Goal: Task Accomplishment & Management: Complete application form

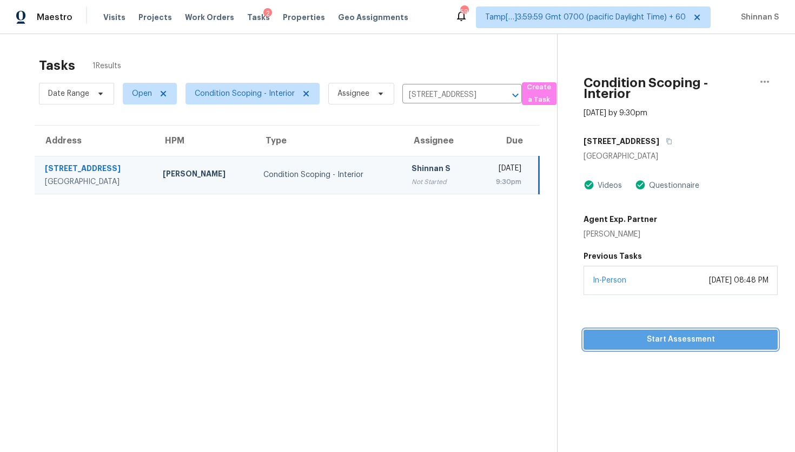
click at [651, 336] on span "Start Assessment" at bounding box center [680, 340] width 177 height 14
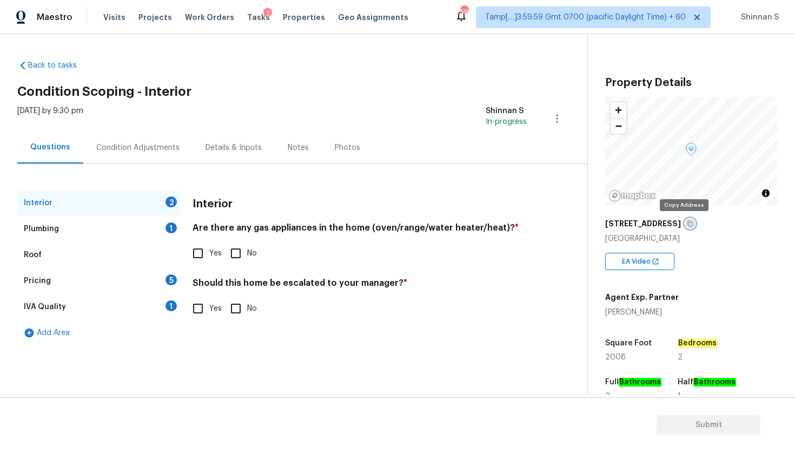
click at [687, 223] on icon "button" at bounding box center [690, 223] width 6 height 6
click at [204, 249] on input "Yes" at bounding box center [198, 253] width 23 height 23
checkbox input "true"
click at [305, 276] on div "Interior Are there any gas appliances in the home (oven/range/water heater/heat…" at bounding box center [360, 261] width 334 height 143
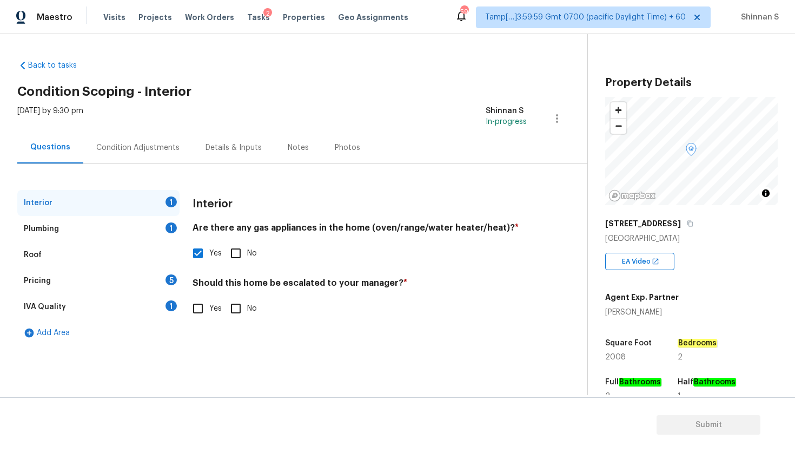
click at [304, 281] on h4 "Should this home be escalated to your manager? *" at bounding box center [360, 284] width 334 height 15
copy h4 "escalated"
click at [239, 308] on input "No" at bounding box center [235, 308] width 23 height 23
checkbox input "true"
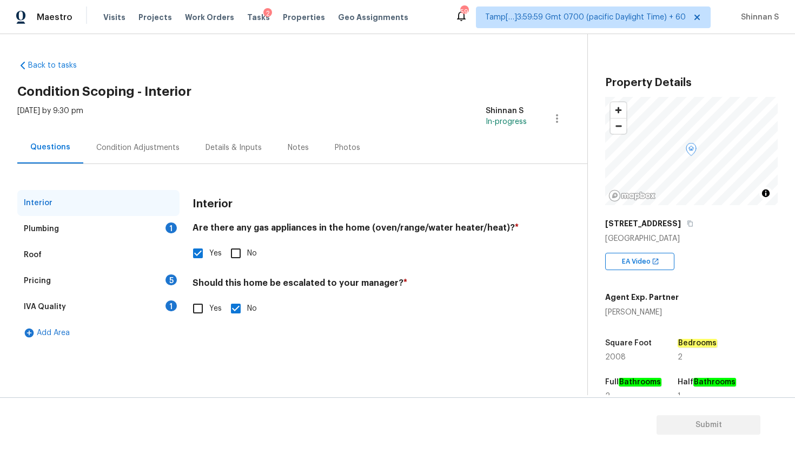
click at [62, 238] on div "Plumbing 1" at bounding box center [98, 229] width 162 height 26
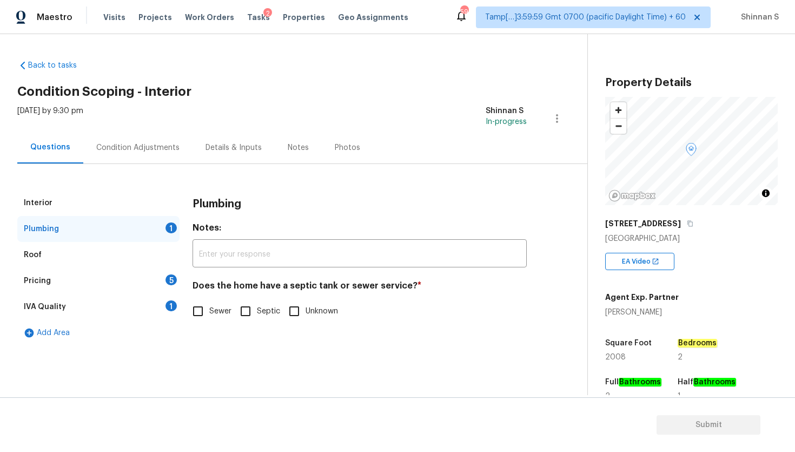
click at [360, 282] on h4 "Does the home have a septic tank or sewer service? *" at bounding box center [360, 287] width 334 height 15
copy h4 "sewer"
click at [203, 312] on input "Sewer" at bounding box center [198, 311] width 23 height 23
checkbox input "true"
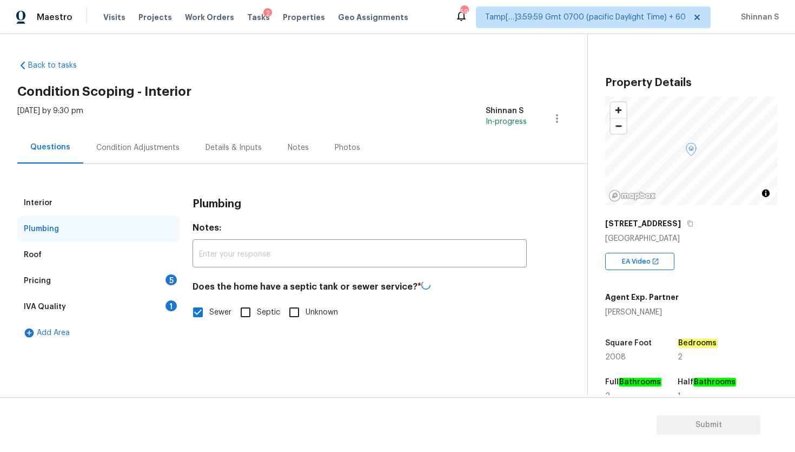
click at [76, 286] on div "Pricing 5" at bounding box center [98, 281] width 162 height 26
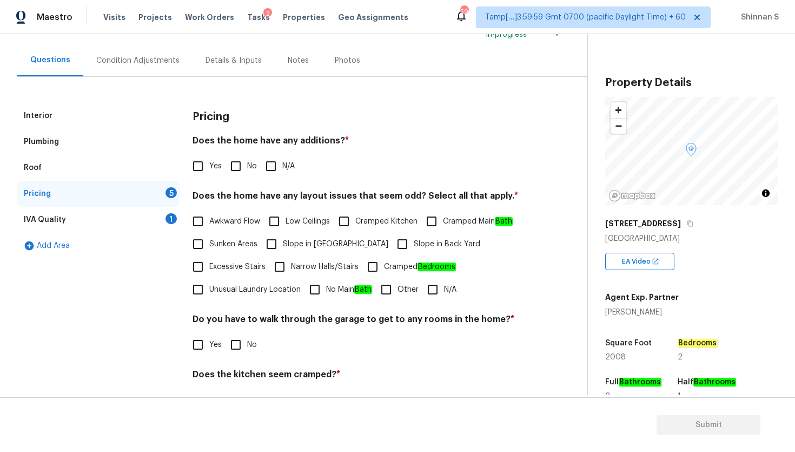
scroll to position [104, 0]
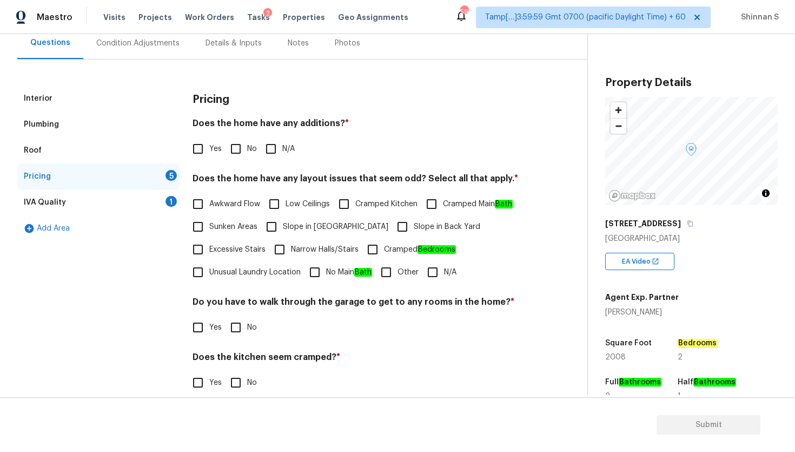
click at [313, 127] on h4 "Does the home have any additions? *" at bounding box center [360, 125] width 334 height 15
copy h4 "additions"
click at [227, 149] on input "No" at bounding box center [235, 148] width 23 height 23
checkbox input "true"
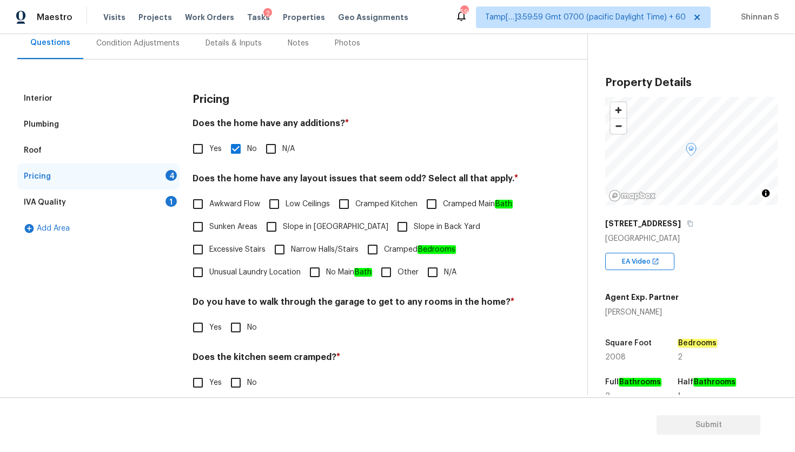
click at [400, 177] on h4 "Does the home have any layout issues that seem odd? Select all that apply. *" at bounding box center [360, 180] width 334 height 15
copy h4 "odd"
click at [435, 273] on input "N/A" at bounding box center [432, 272] width 23 height 23
checkbox input "true"
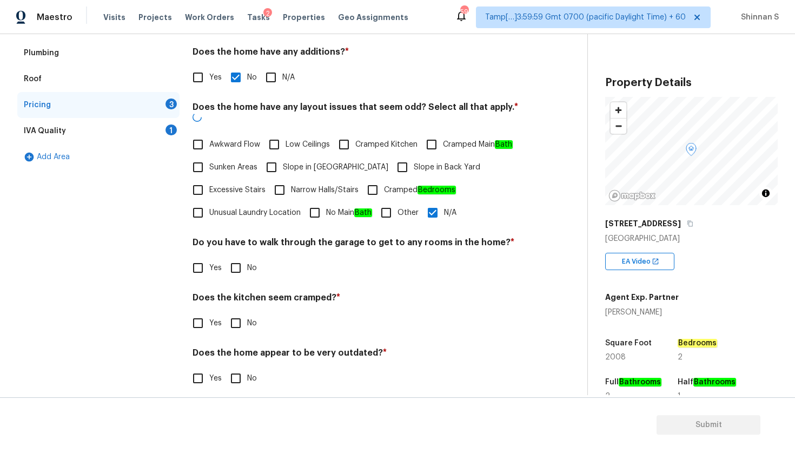
scroll to position [175, 0]
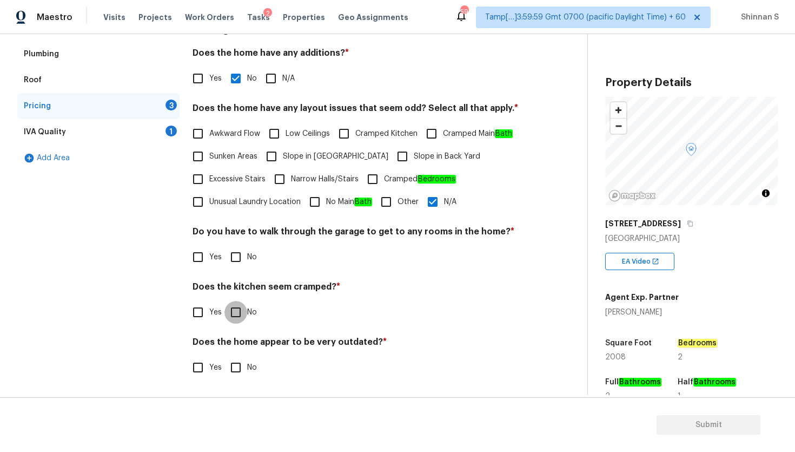
click at [230, 314] on input "No" at bounding box center [235, 312] width 23 height 23
checkbox input "true"
click at [235, 250] on input "No" at bounding box center [235, 257] width 23 height 23
checkbox input "true"
click at [235, 369] on input "No" at bounding box center [235, 367] width 23 height 23
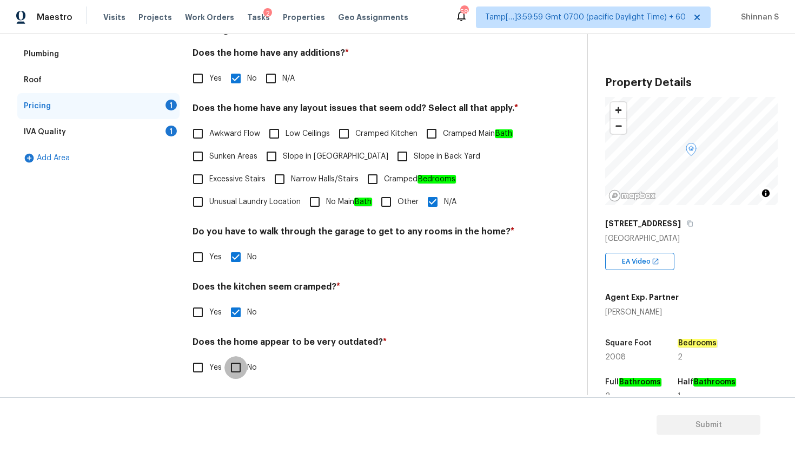
checkbox input "true"
click at [51, 141] on div "IVA Quality 1" at bounding box center [98, 132] width 162 height 26
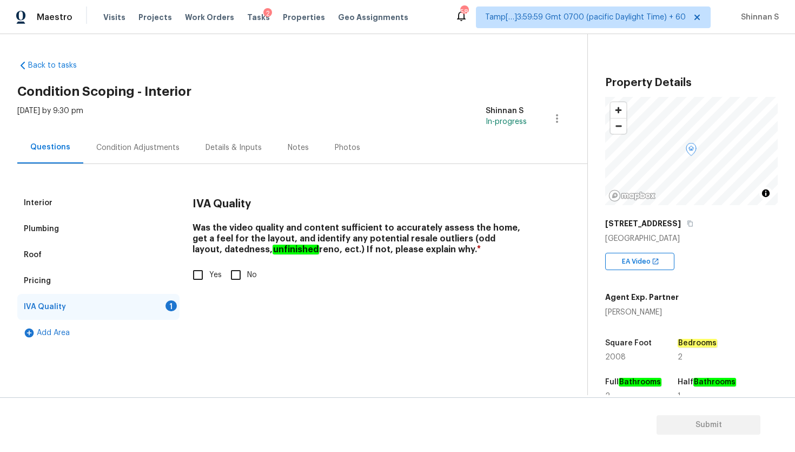
click at [196, 278] on input "Yes" at bounding box center [198, 274] width 23 height 23
checkbox input "true"
click at [142, 138] on div "Condition Adjustments" at bounding box center [137, 147] width 109 height 32
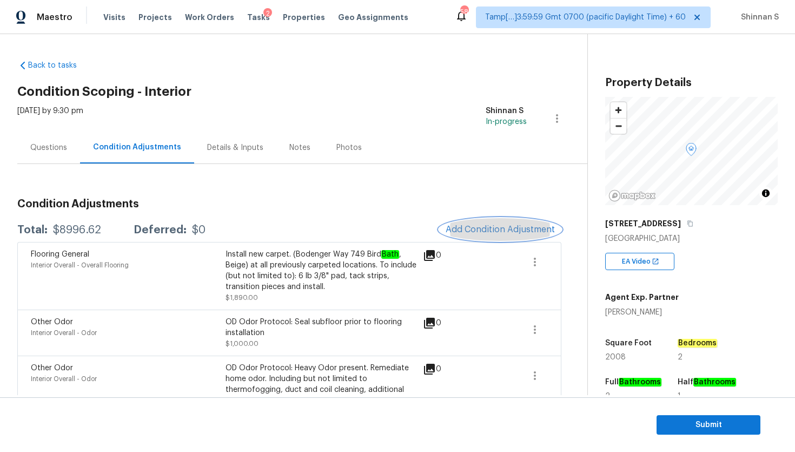
click at [485, 230] on span "Add Condition Adjustment" at bounding box center [500, 229] width 109 height 10
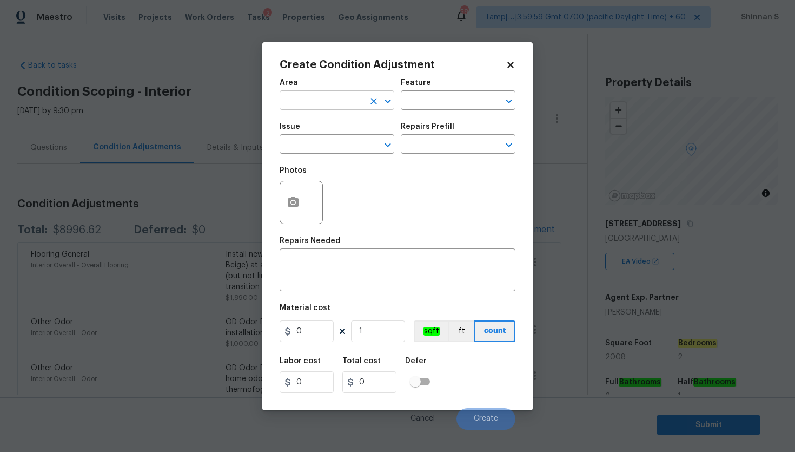
click at [316, 96] on input "text" at bounding box center [322, 101] width 84 height 17
type input "Interior Overall"
click at [455, 101] on input "text" at bounding box center [443, 101] width 84 height 17
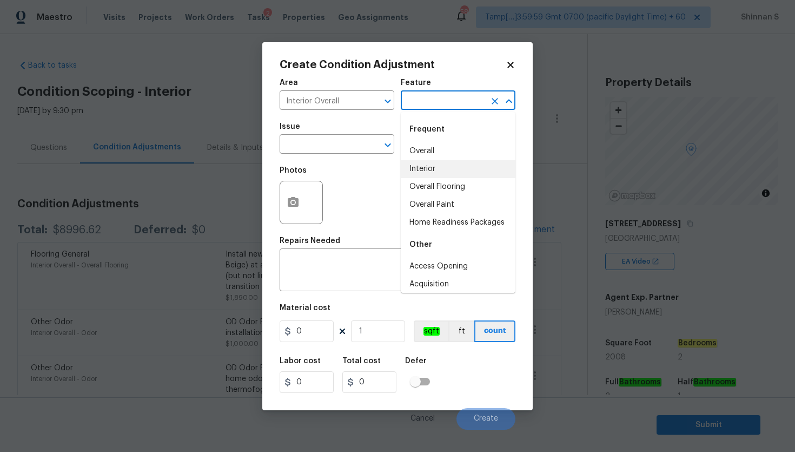
click at [430, 167] on li "Interior" at bounding box center [458, 169] width 115 height 18
type input "Interior"
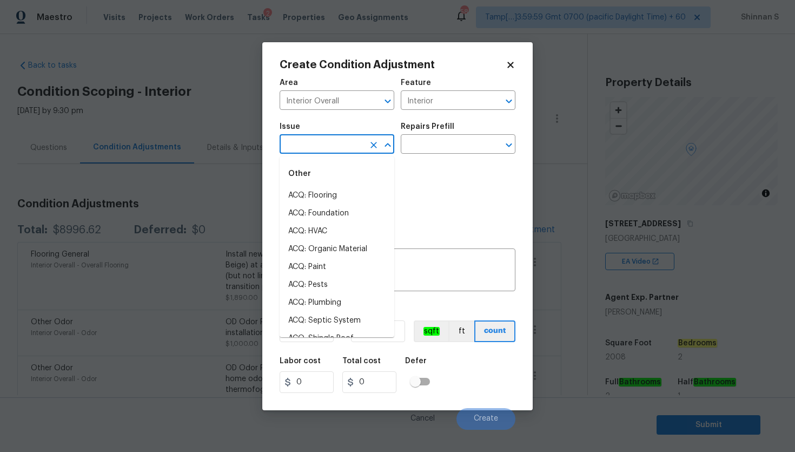
click at [309, 146] on input "text" at bounding box center [322, 145] width 84 height 17
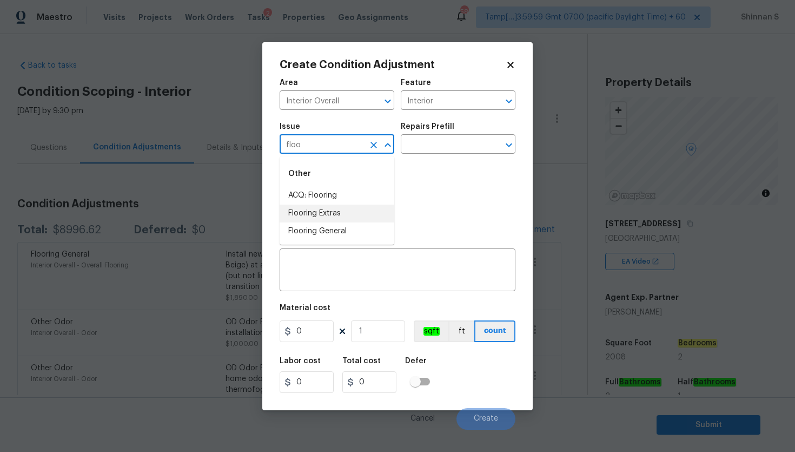
click at [321, 215] on li "Flooring Extras" at bounding box center [337, 213] width 115 height 18
type input "Flooring Extras"
click at [471, 130] on div "Repairs Prefill" at bounding box center [458, 130] width 115 height 14
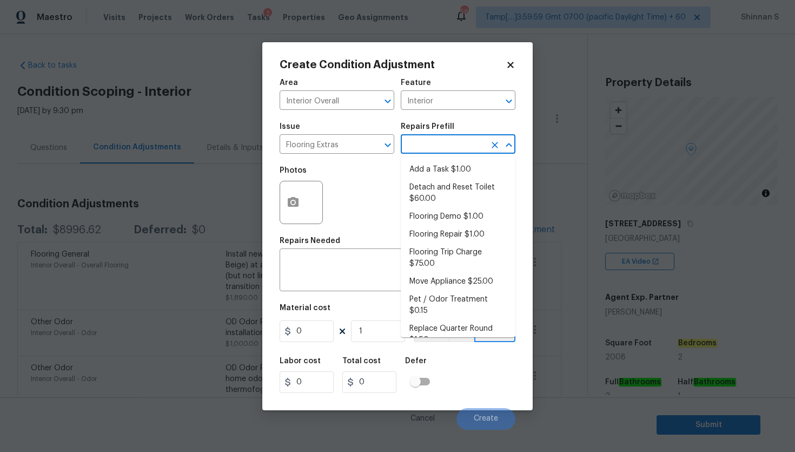
click at [471, 146] on input "text" at bounding box center [443, 145] width 84 height 17
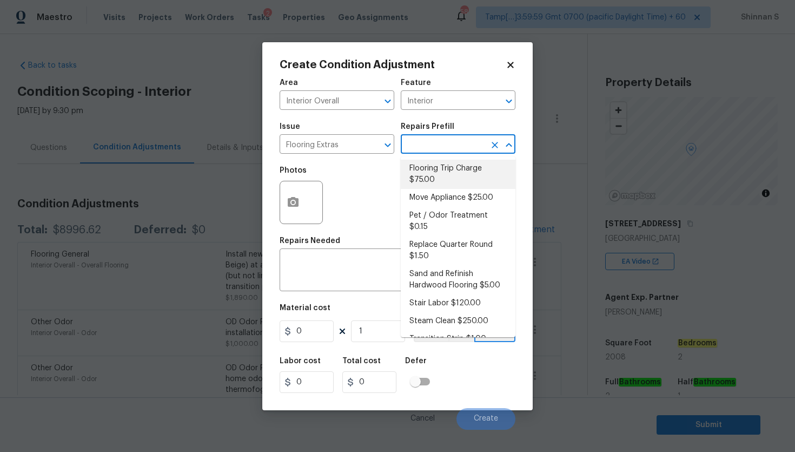
scroll to position [88, 0]
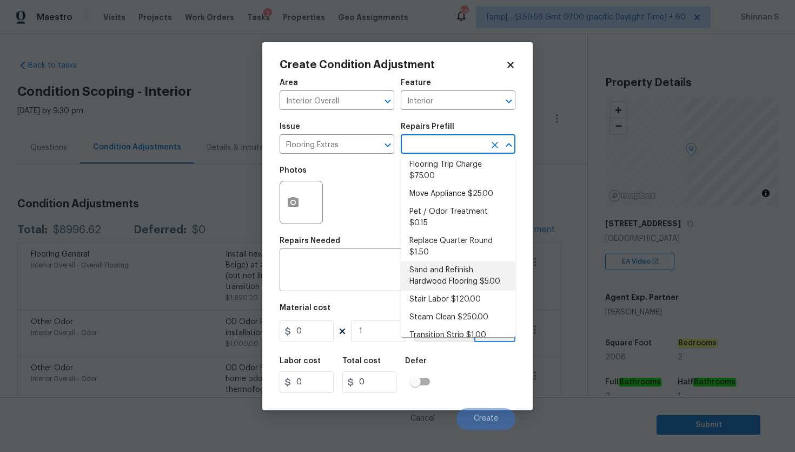
click at [441, 262] on li "Sand and Refinish Hardwood Flooring $5.00" at bounding box center [458, 275] width 115 height 29
type input "Overall Flooring"
type textarea "Sand and refinish the existing hardwood floors. PM to confirm color/sheen."
type input "5"
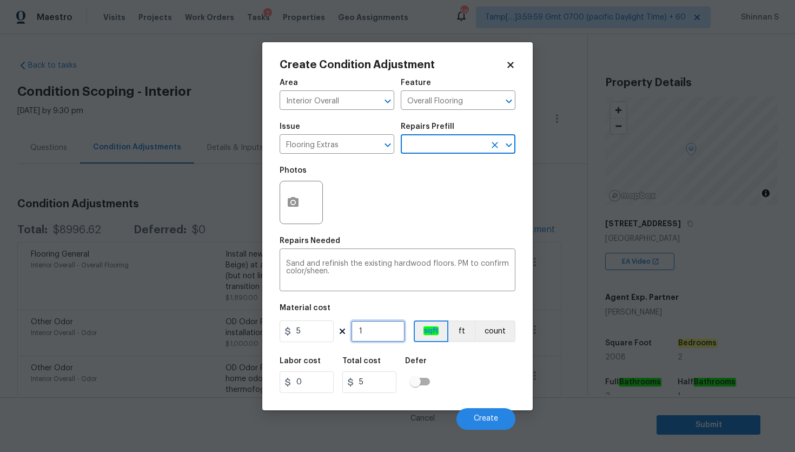
click at [366, 331] on input "1" at bounding box center [378, 331] width 54 height 22
type input "0"
type input "2"
type input "10"
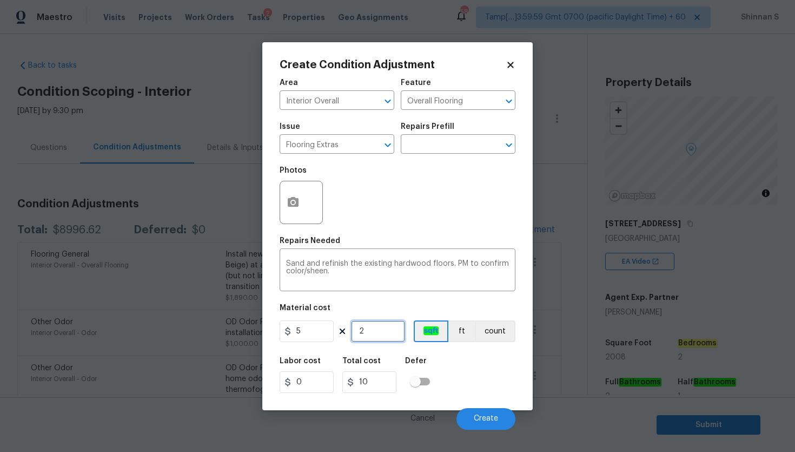
type input "20"
type input "100"
type input "200"
type input "1000"
type input "200"
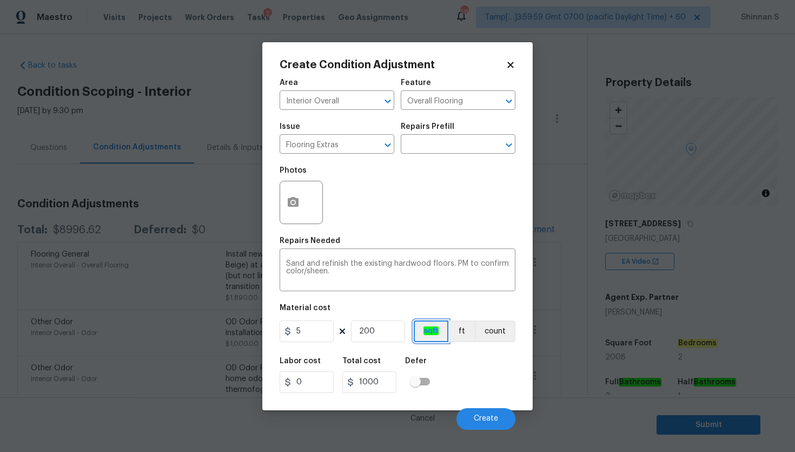
click at [431, 325] on button "sqft" at bounding box center [431, 331] width 35 height 22
click at [293, 208] on icon "button" at bounding box center [293, 202] width 13 height 13
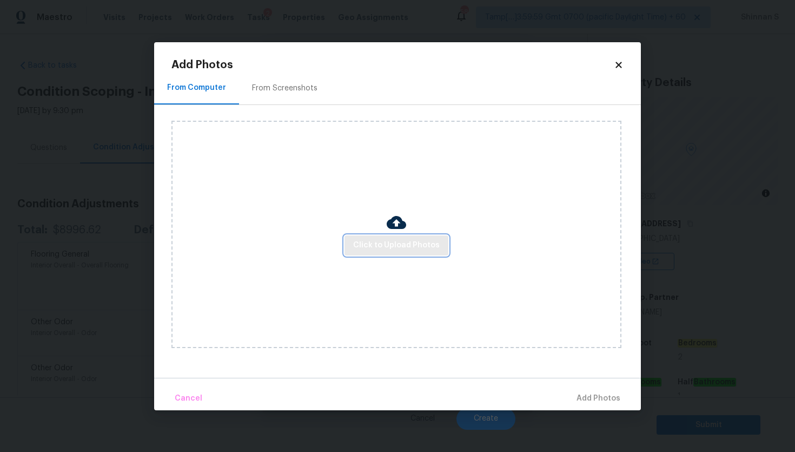
click at [395, 249] on span "Click to Upload Photos" at bounding box center [396, 246] width 87 height 14
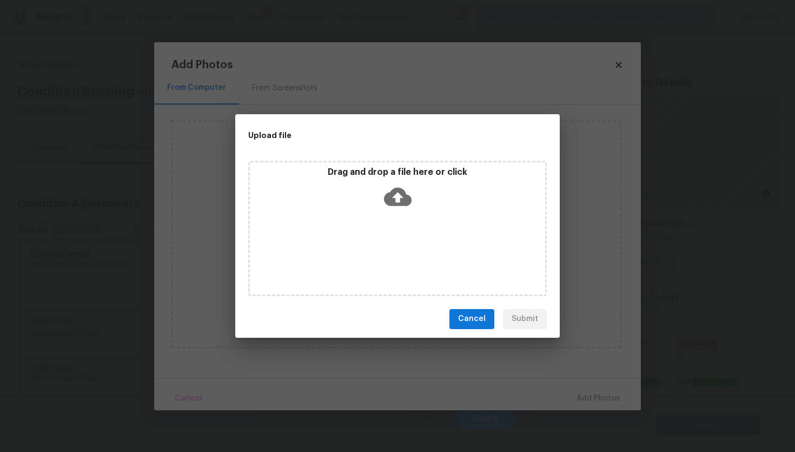
click at [393, 201] on icon at bounding box center [398, 196] width 28 height 18
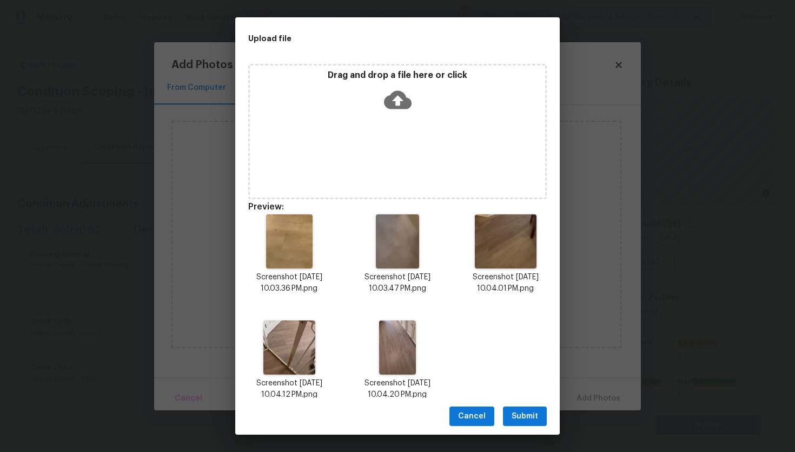
click at [530, 414] on span "Submit" at bounding box center [525, 416] width 27 height 14
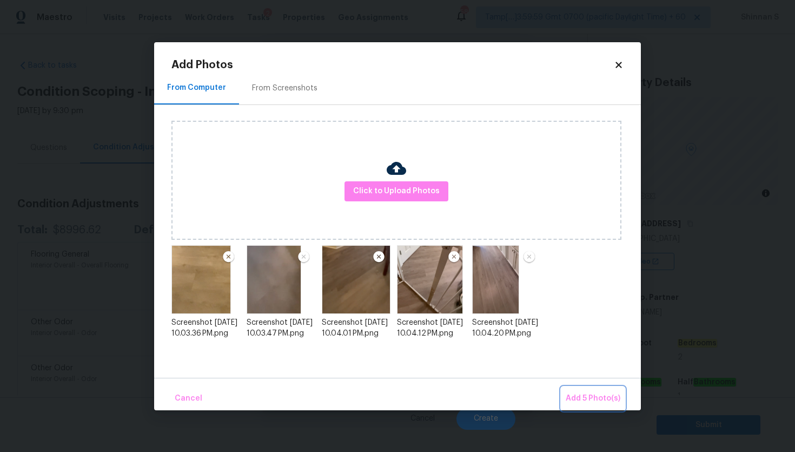
click at [595, 395] on span "Add 5 Photo(s)" at bounding box center [593, 399] width 55 height 14
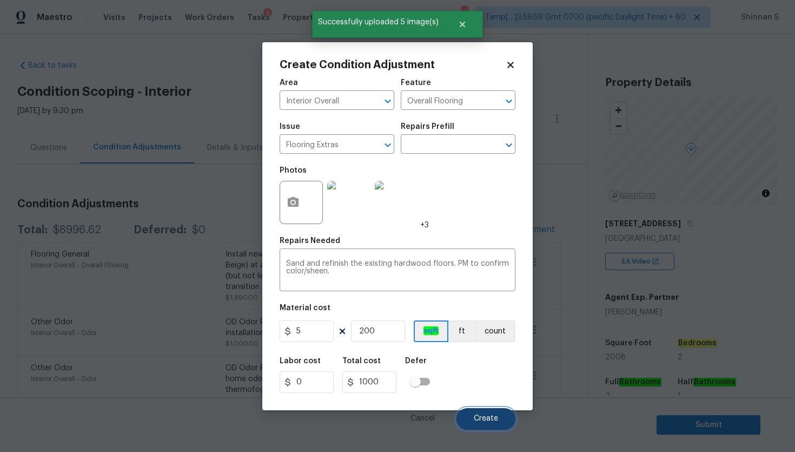
click at [484, 421] on span "Create" at bounding box center [486, 418] width 24 height 8
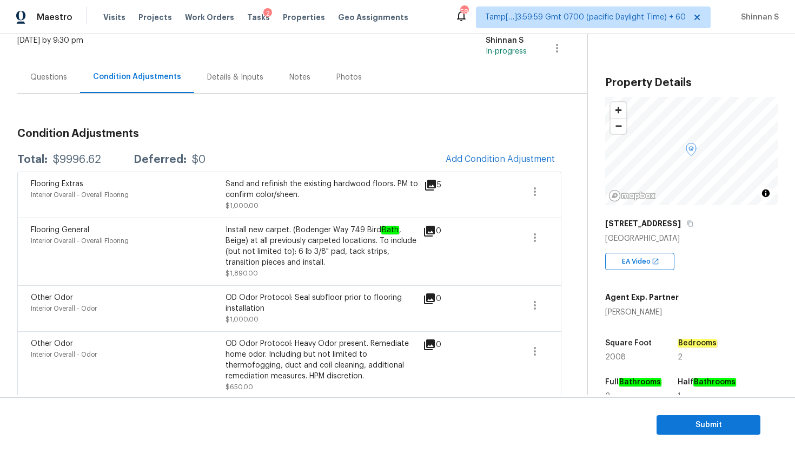
scroll to position [0, 0]
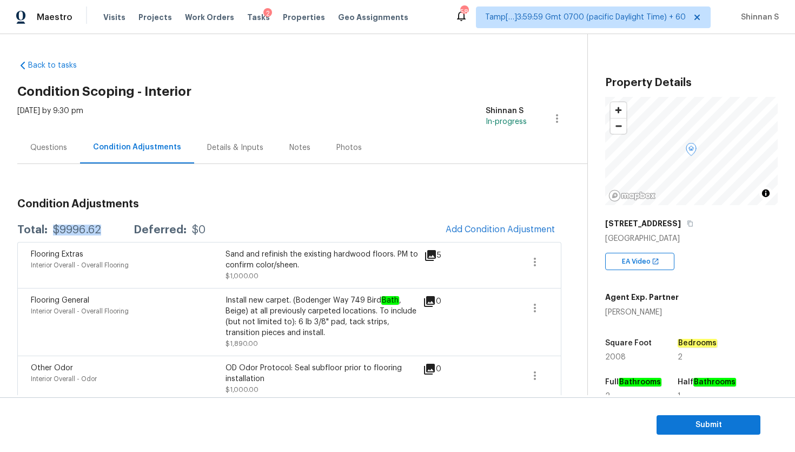
drag, startPoint x: 54, startPoint y: 231, endPoint x: 103, endPoint y: 232, distance: 49.2
click at [103, 232] on div "Total: $9996.62 Deferred: $0" at bounding box center [111, 229] width 188 height 11
copy div "$9996.62"
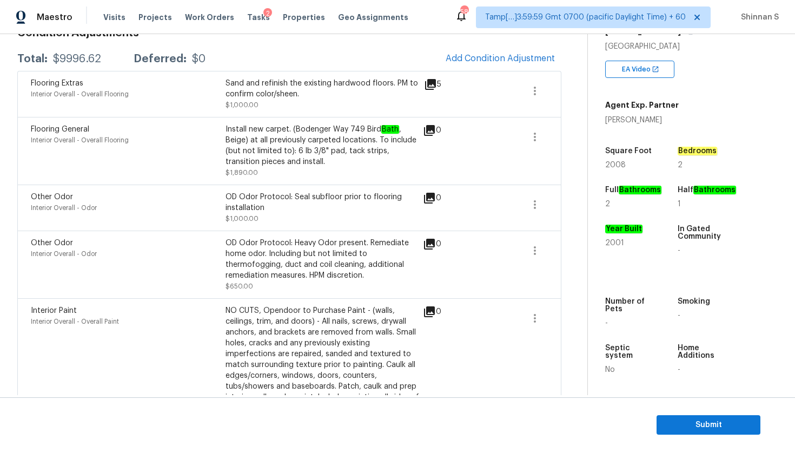
scroll to position [171, 0]
click at [617, 243] on span "2001" at bounding box center [614, 243] width 19 height 8
copy span "2001"
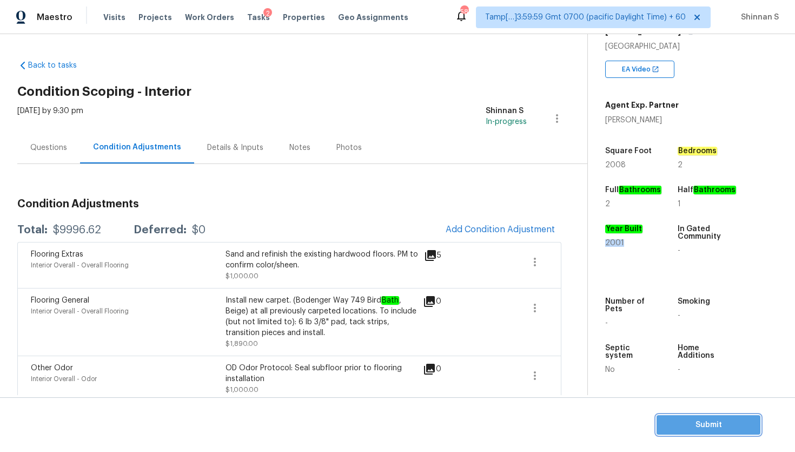
click at [684, 422] on span "Submit" at bounding box center [708, 425] width 87 height 14
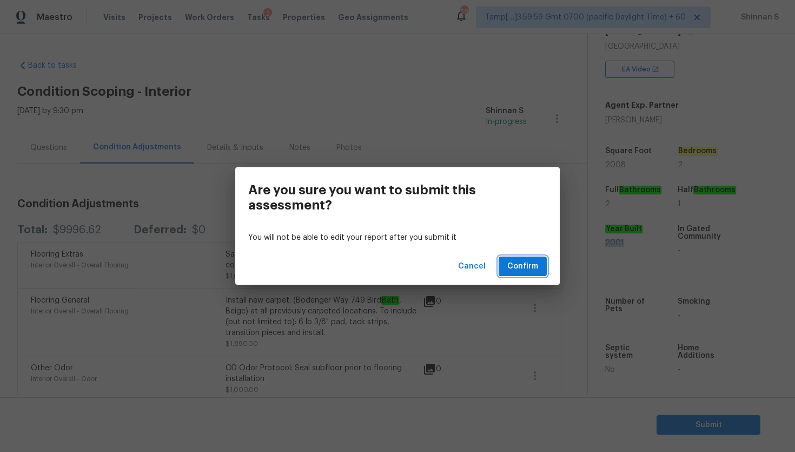
click at [518, 269] on span "Confirm" at bounding box center [522, 267] width 31 height 14
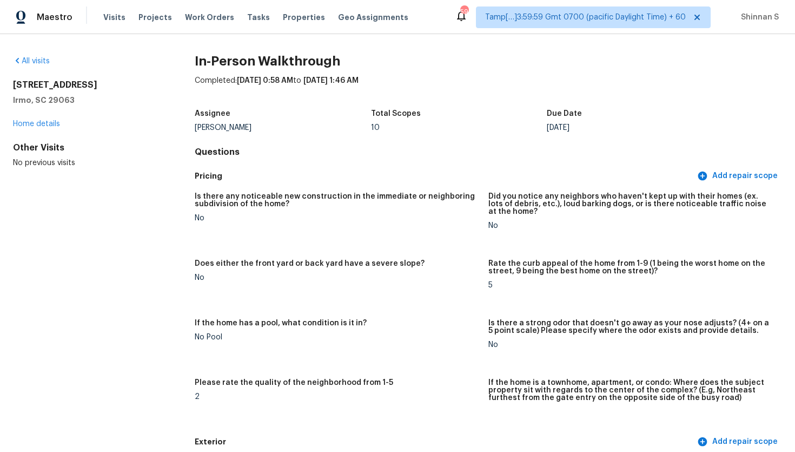
scroll to position [2541, 0]
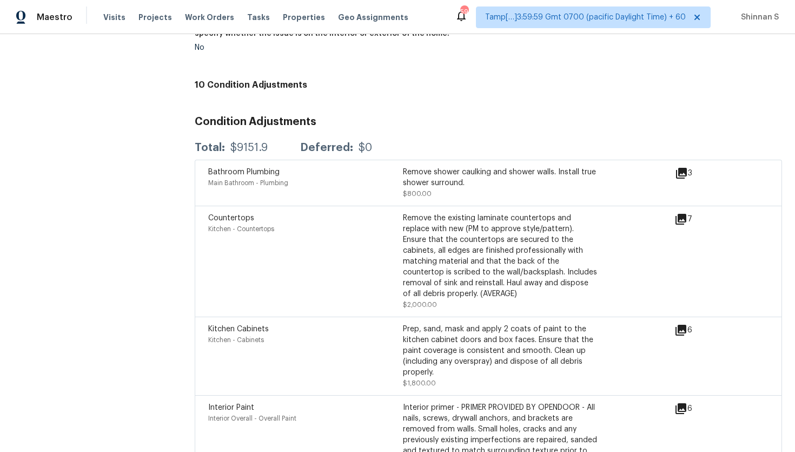
click at [119, 23] on div "Visits Projects Work Orders Tasks Properties Geo Assignments" at bounding box center [262, 17] width 318 height 22
click at [115, 19] on span "Visits" at bounding box center [114, 17] width 22 height 11
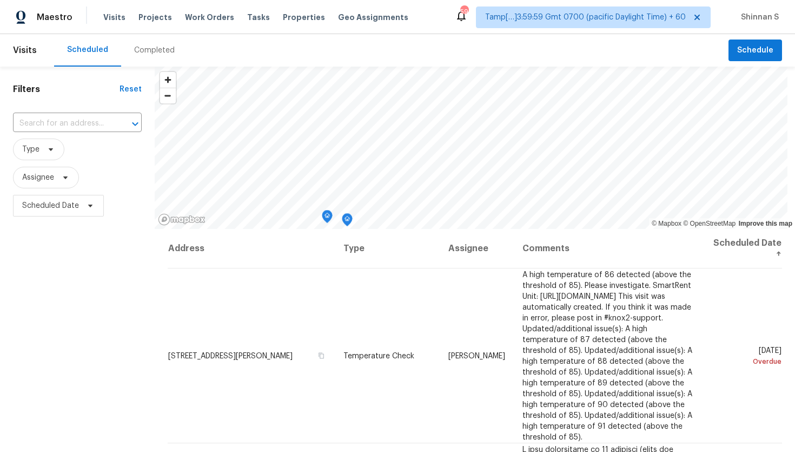
click at [145, 52] on div "Completed" at bounding box center [154, 50] width 41 height 11
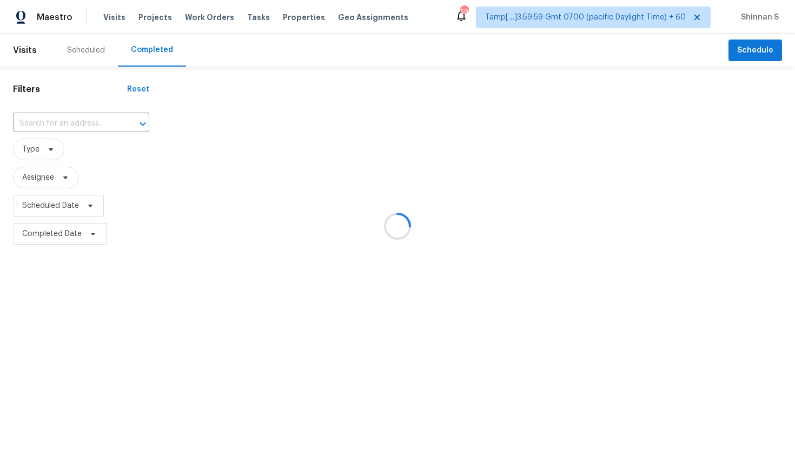
click at [74, 123] on div at bounding box center [397, 226] width 795 height 452
click at [52, 121] on div at bounding box center [397, 226] width 795 height 452
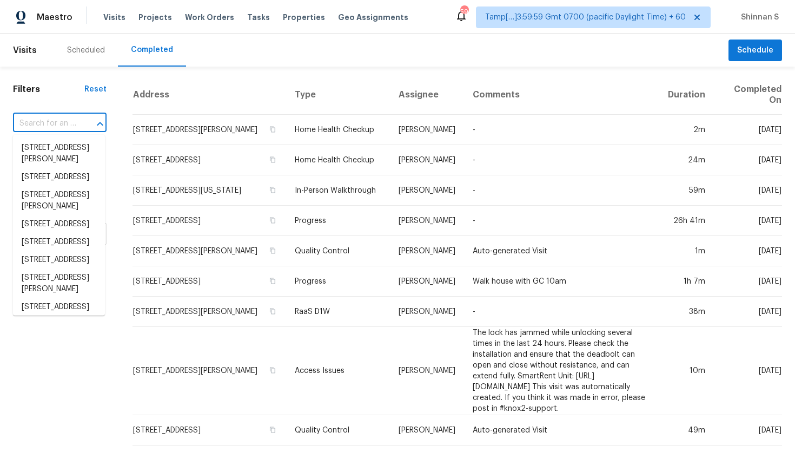
click at [65, 121] on input "text" at bounding box center [44, 123] width 63 height 17
paste input "[STREET_ADDRESS]"
type input "[STREET_ADDRESS]"
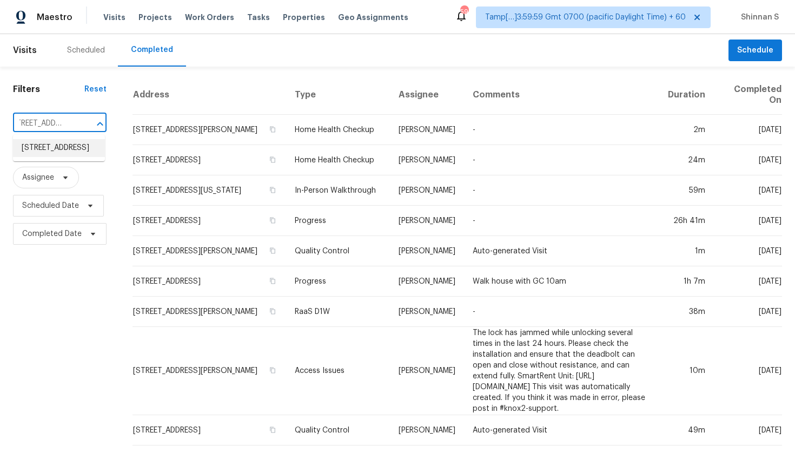
click at [64, 147] on li "[STREET_ADDRESS]" at bounding box center [59, 148] width 92 height 18
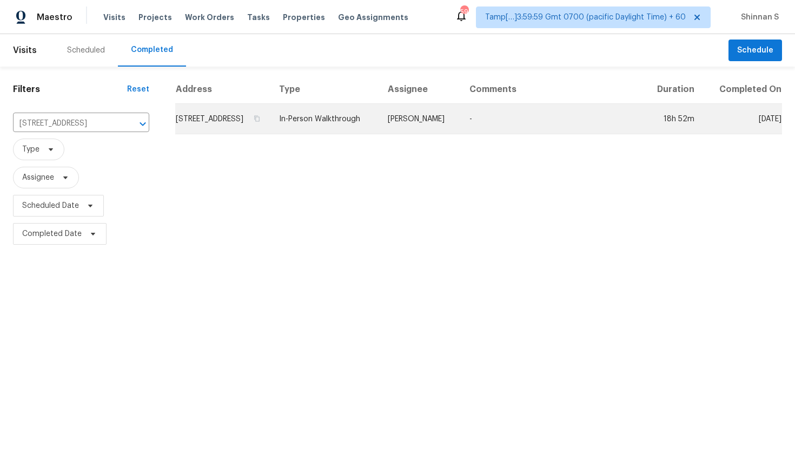
click at [244, 130] on td "[STREET_ADDRESS]" at bounding box center [222, 119] width 95 height 30
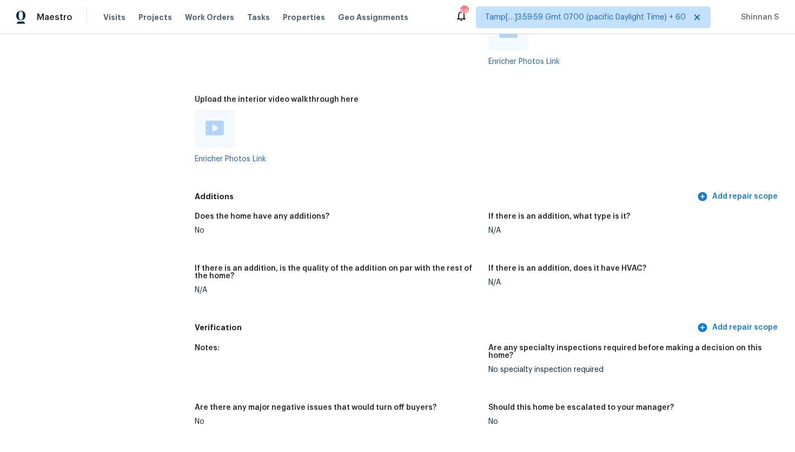
scroll to position [2091, 0]
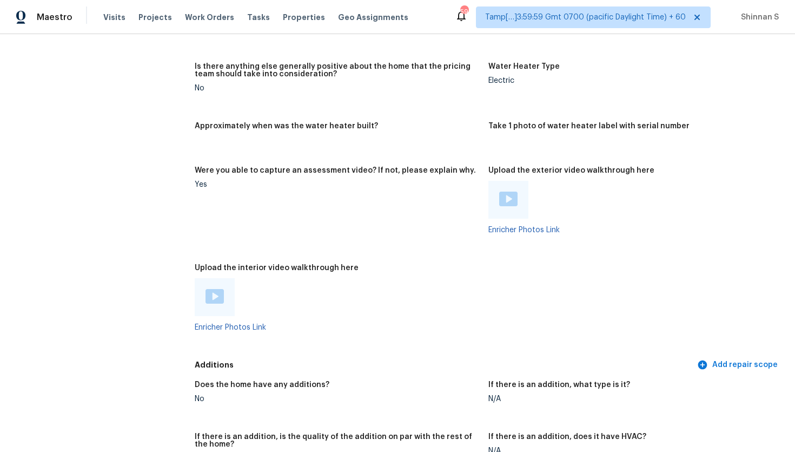
click at [207, 289] on img at bounding box center [215, 296] width 18 height 15
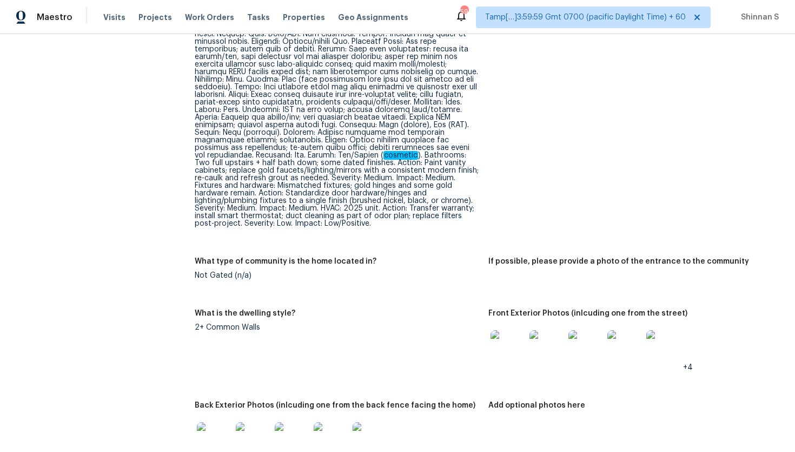
scroll to position [481, 0]
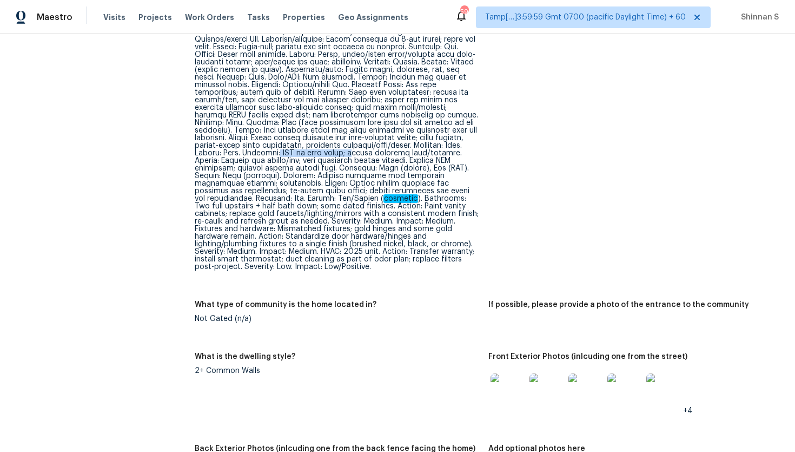
drag, startPoint x: 225, startPoint y: 151, endPoint x: 297, endPoint y: 152, distance: 72.0
click at [297, 152] on div "Exterior Roof: Reported in good condition. Action: Monitor; confirm HOA coverag…" at bounding box center [337, 130] width 285 height 280
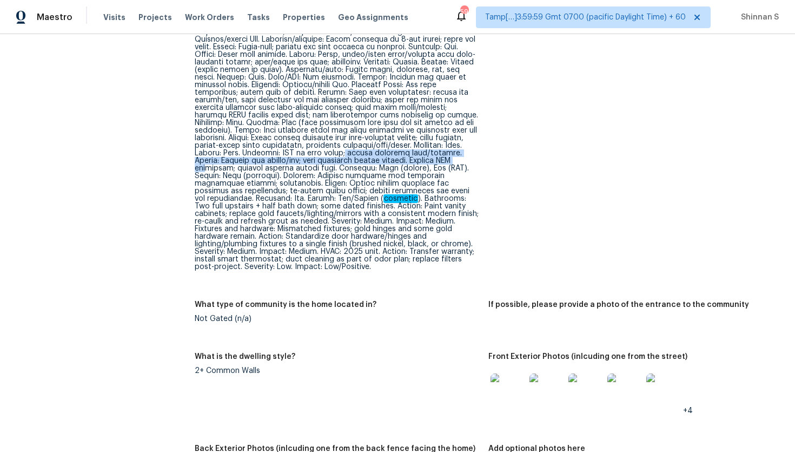
drag, startPoint x: 293, startPoint y: 152, endPoint x: 399, endPoint y: 157, distance: 106.7
click at [399, 157] on div "Exterior Roof: Reported in good condition. Action: Monitor; confirm HOA coverag…" at bounding box center [337, 130] width 285 height 280
click at [204, 172] on div "Exterior Roof: Reported in good condition. Action: Monitor; confirm HOA coverag…" at bounding box center [337, 130] width 285 height 280
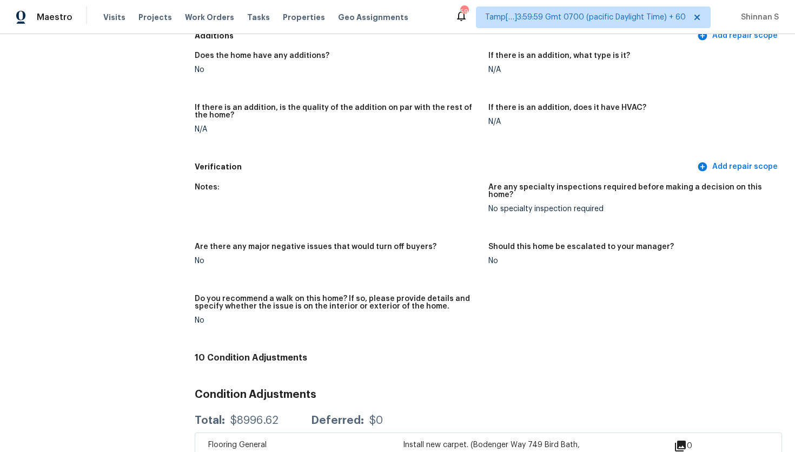
scroll to position [2421, 0]
